Goal: Task Accomplishment & Management: Use online tool/utility

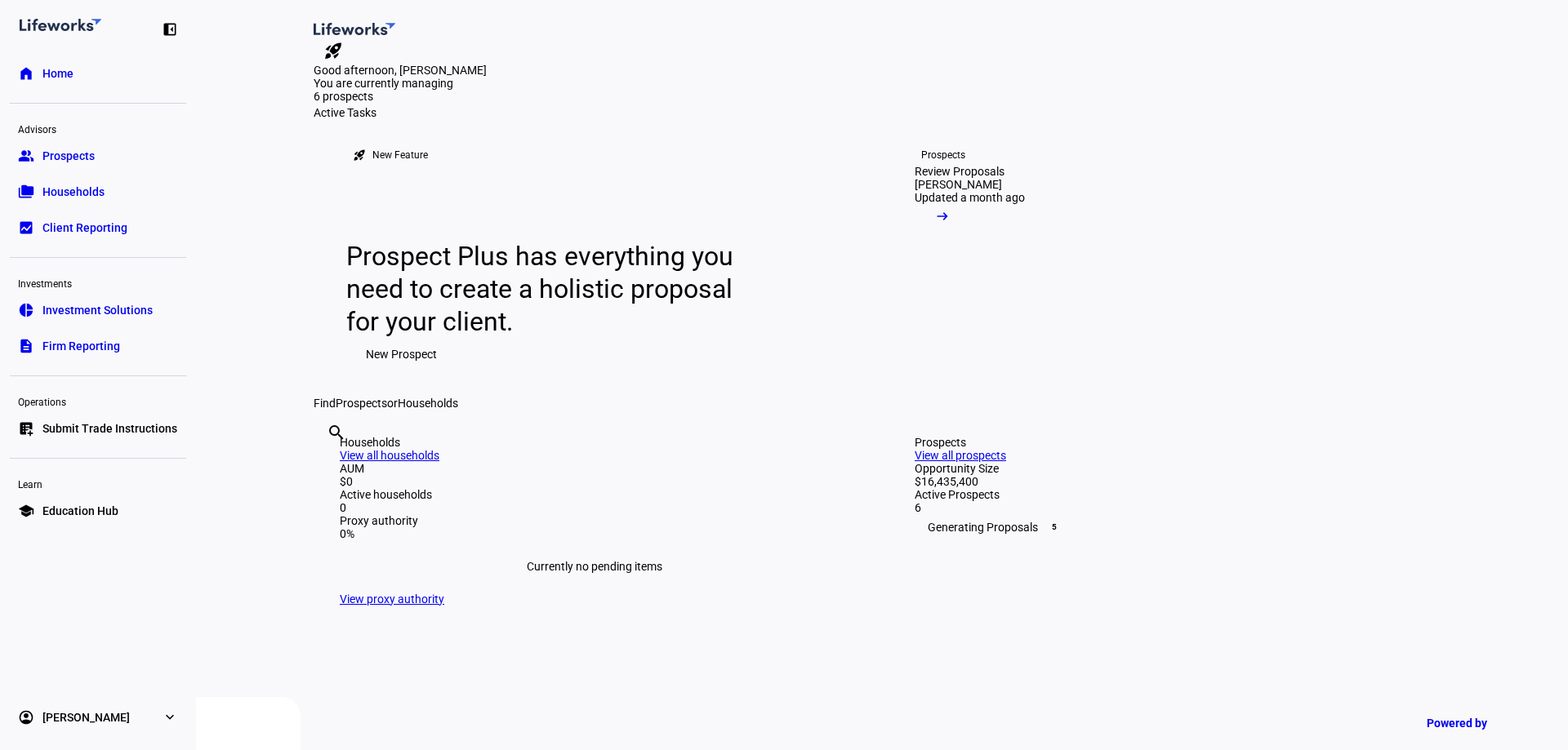
click at [94, 189] on span "Households" at bounding box center [73, 192] width 62 height 17
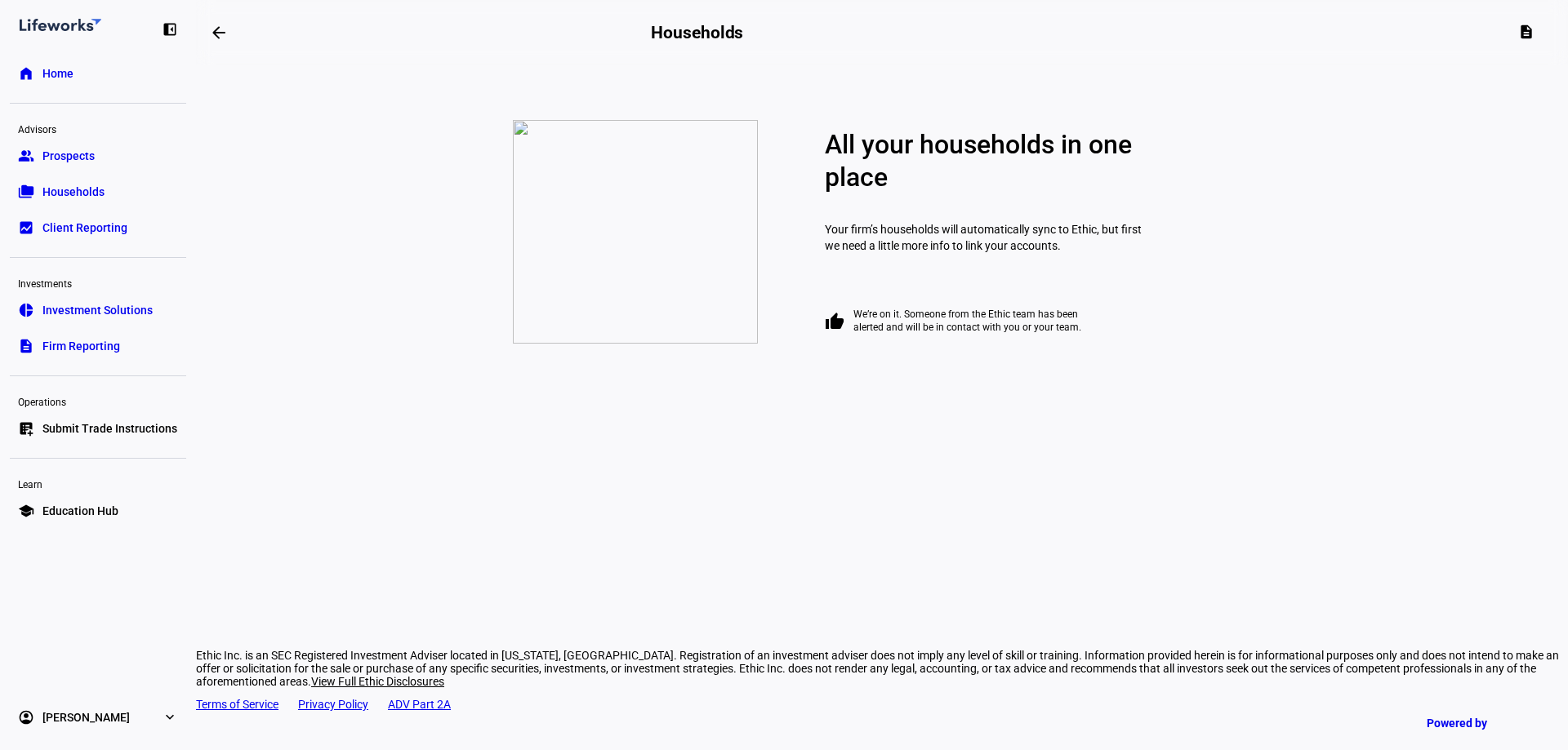
click at [106, 164] on link "group Prospects" at bounding box center [98, 155] width 176 height 32
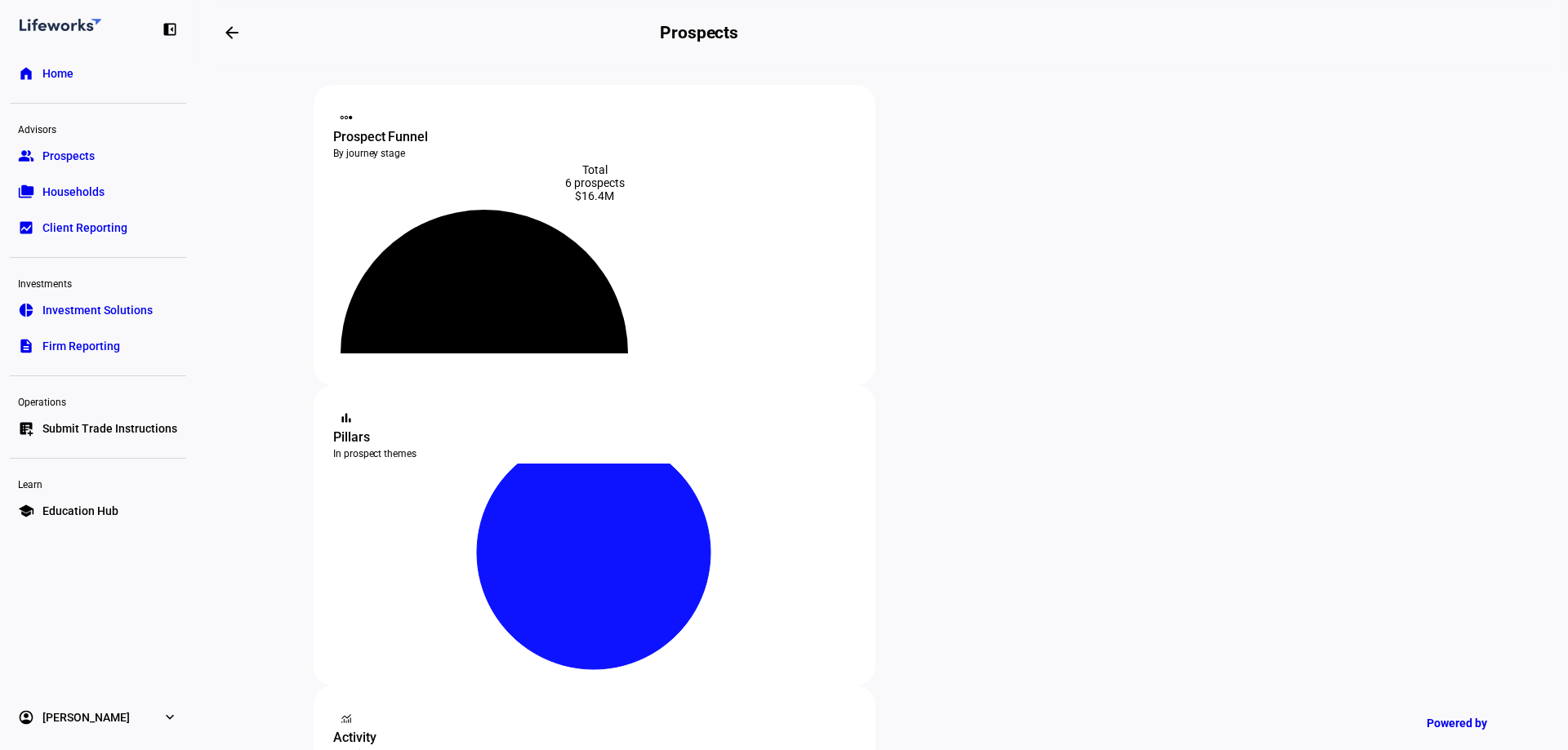
scroll to position [409, 0]
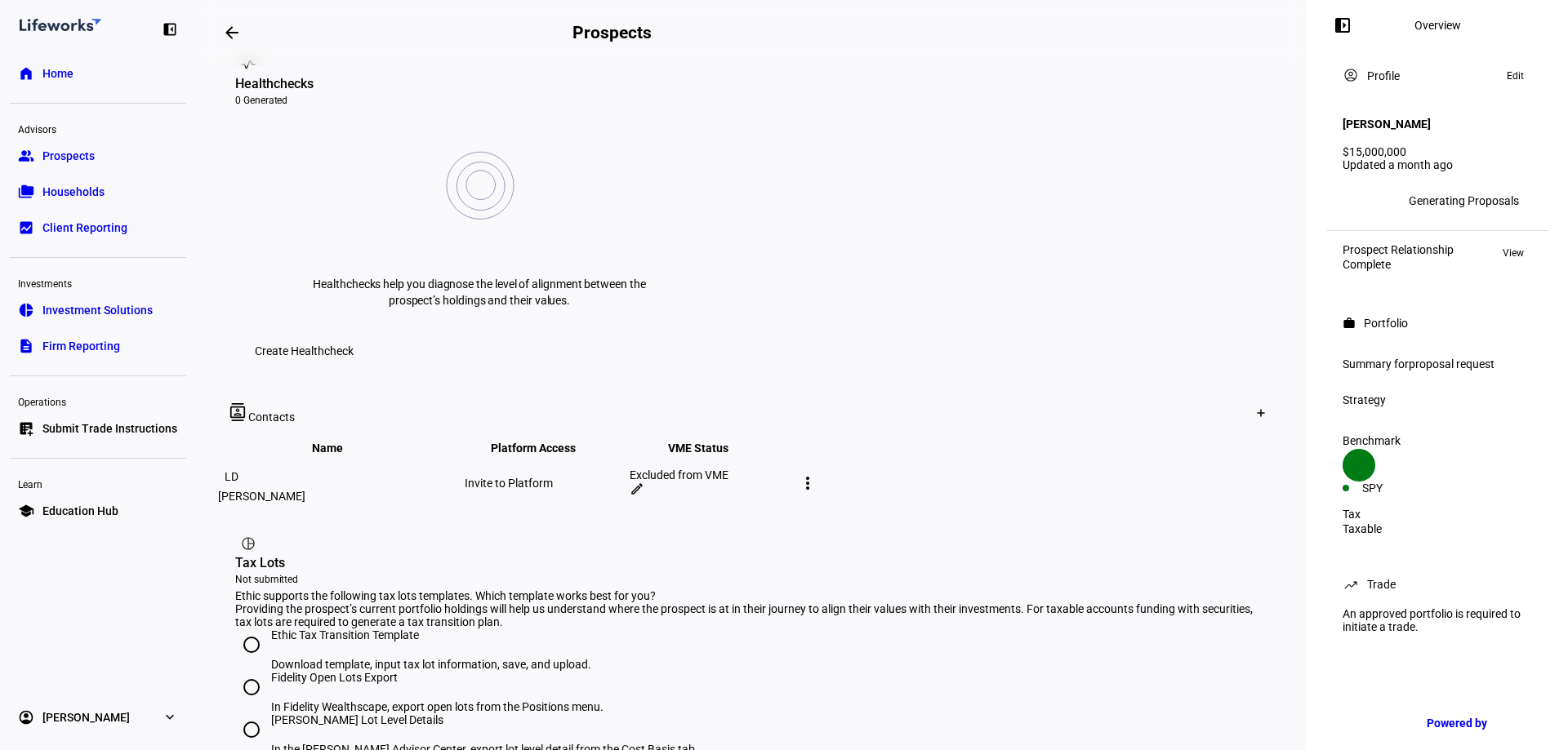
scroll to position [653, 0]
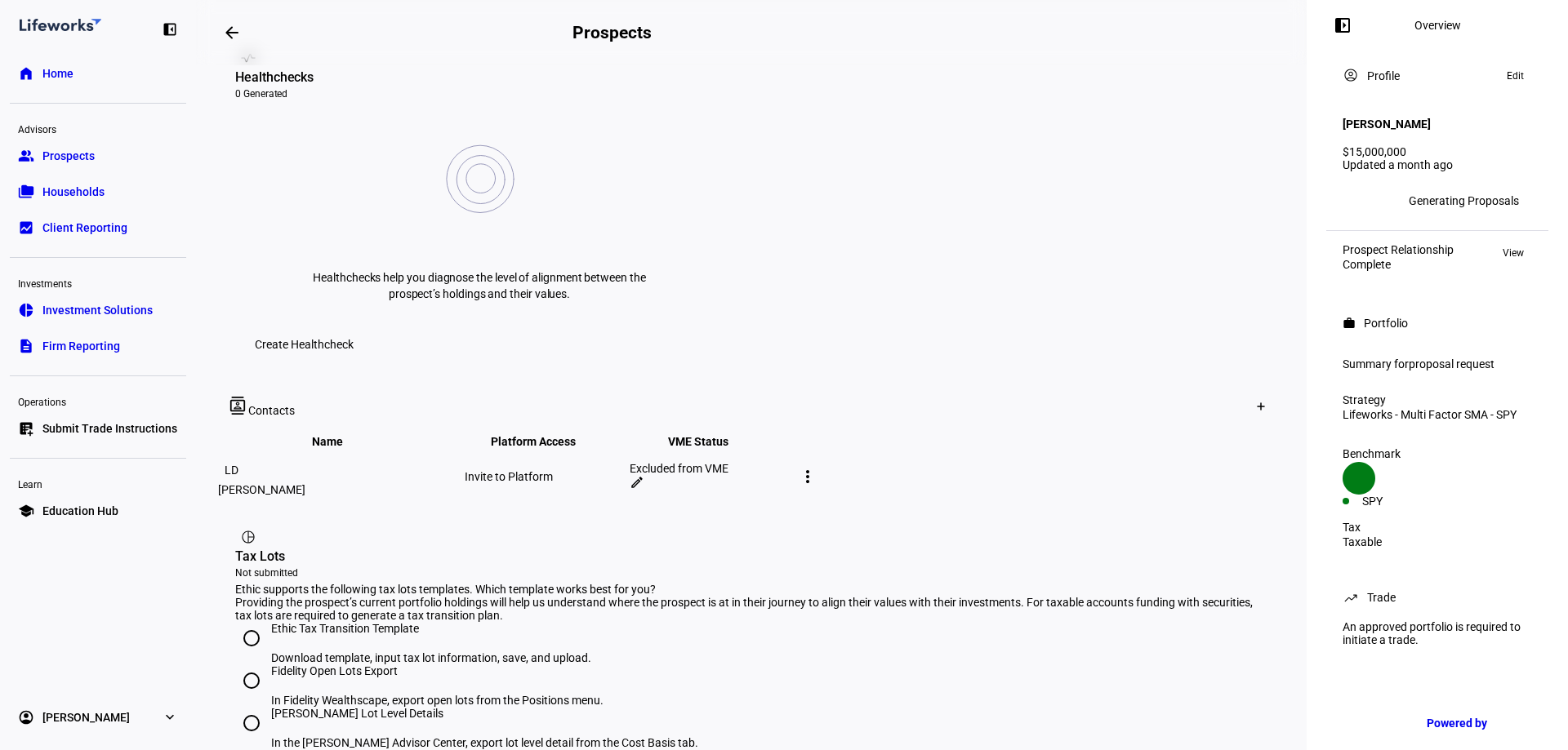
click at [255, 622] on input "Ethic Tax Transition Template Download template, input tax lot information, sav…" at bounding box center [251, 638] width 32 height 32
radio input "true"
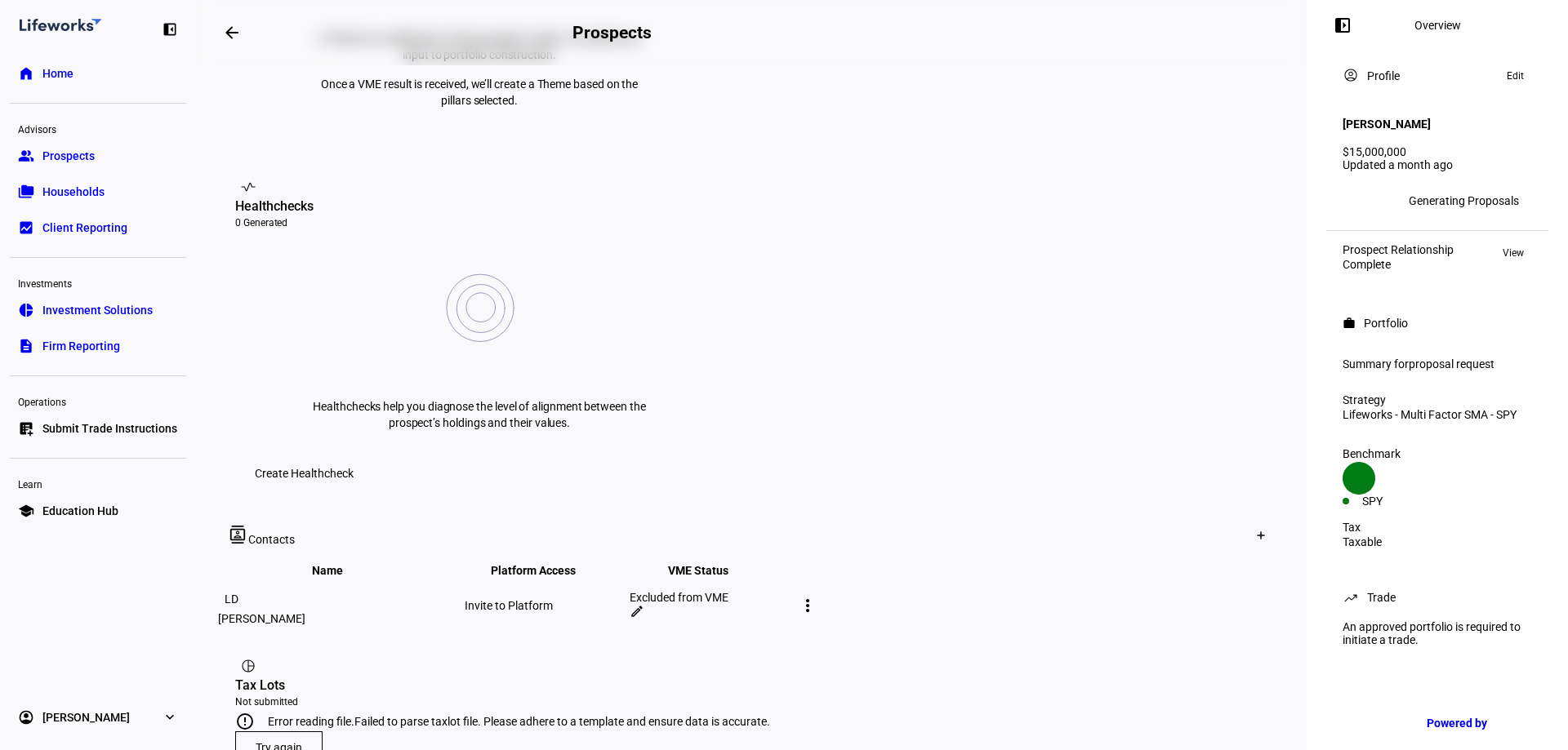
scroll to position [598, 0]
